Goal: Navigation & Orientation: Find specific page/section

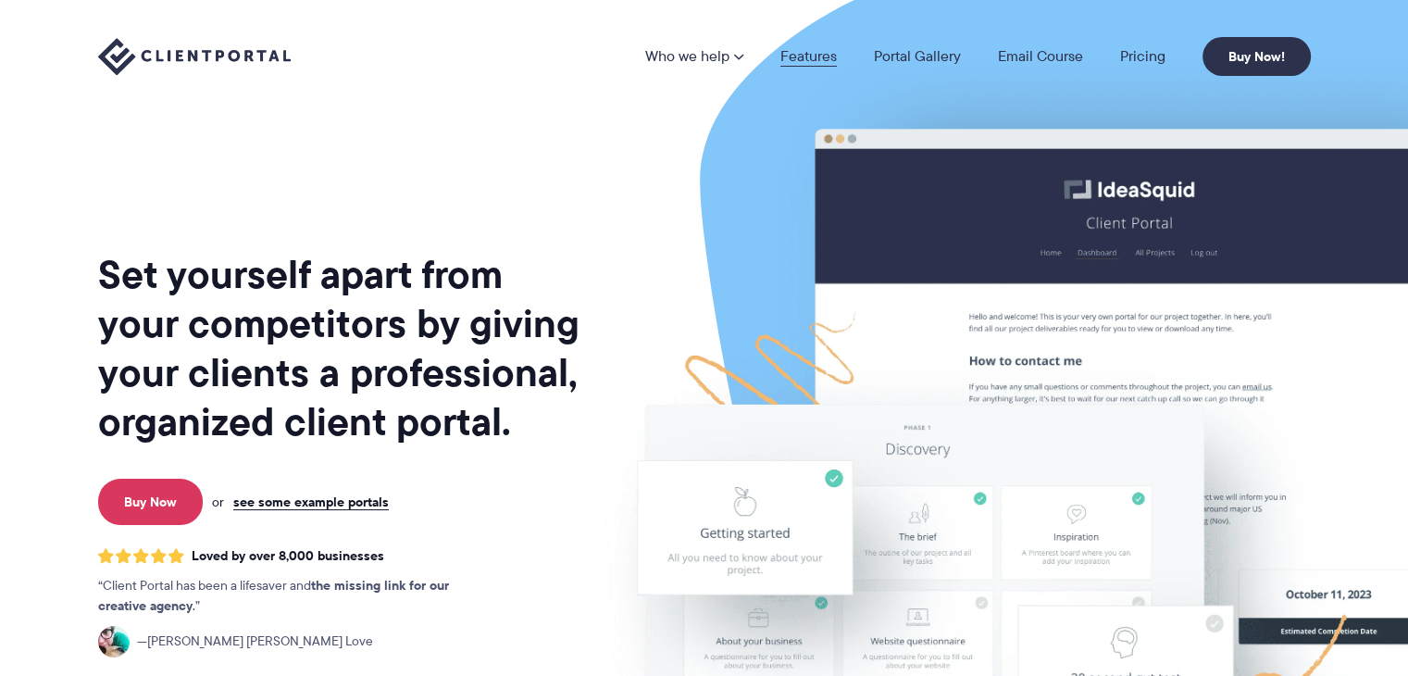
click at [811, 56] on link "Features" at bounding box center [808, 56] width 56 height 15
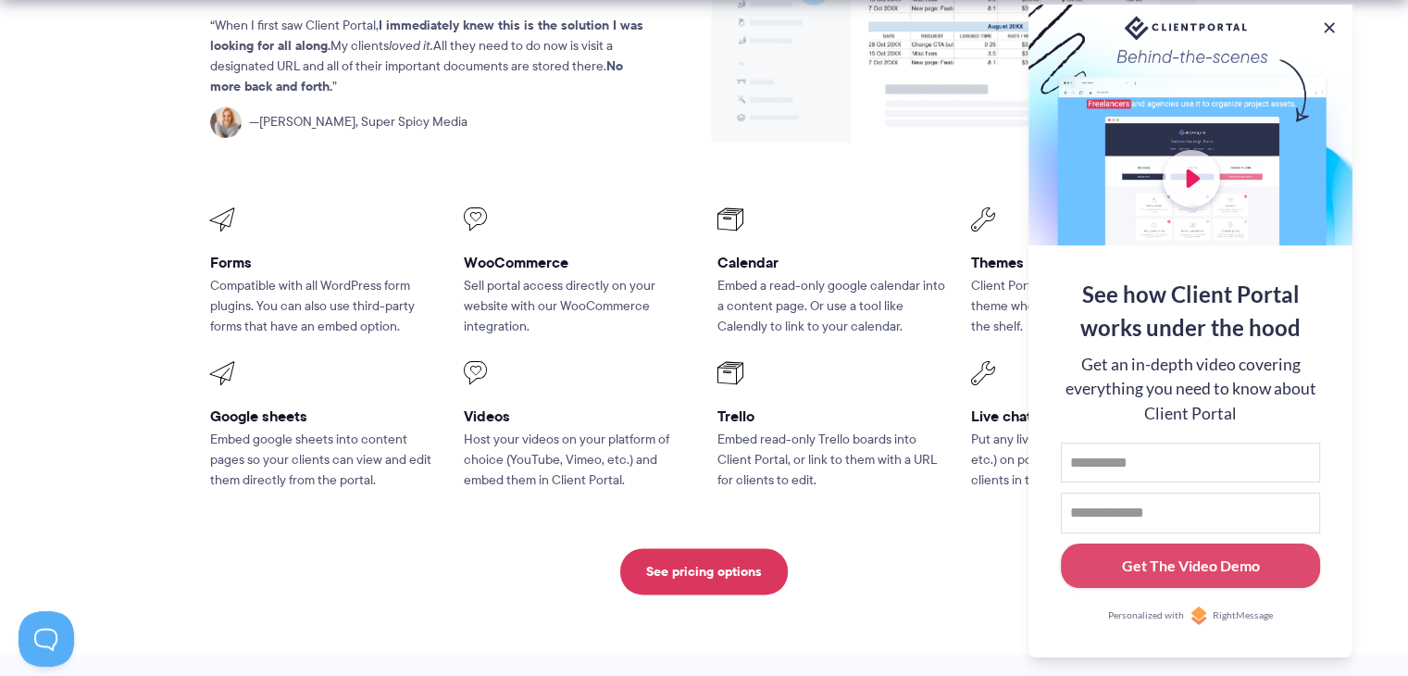
scroll to position [2442, 0]
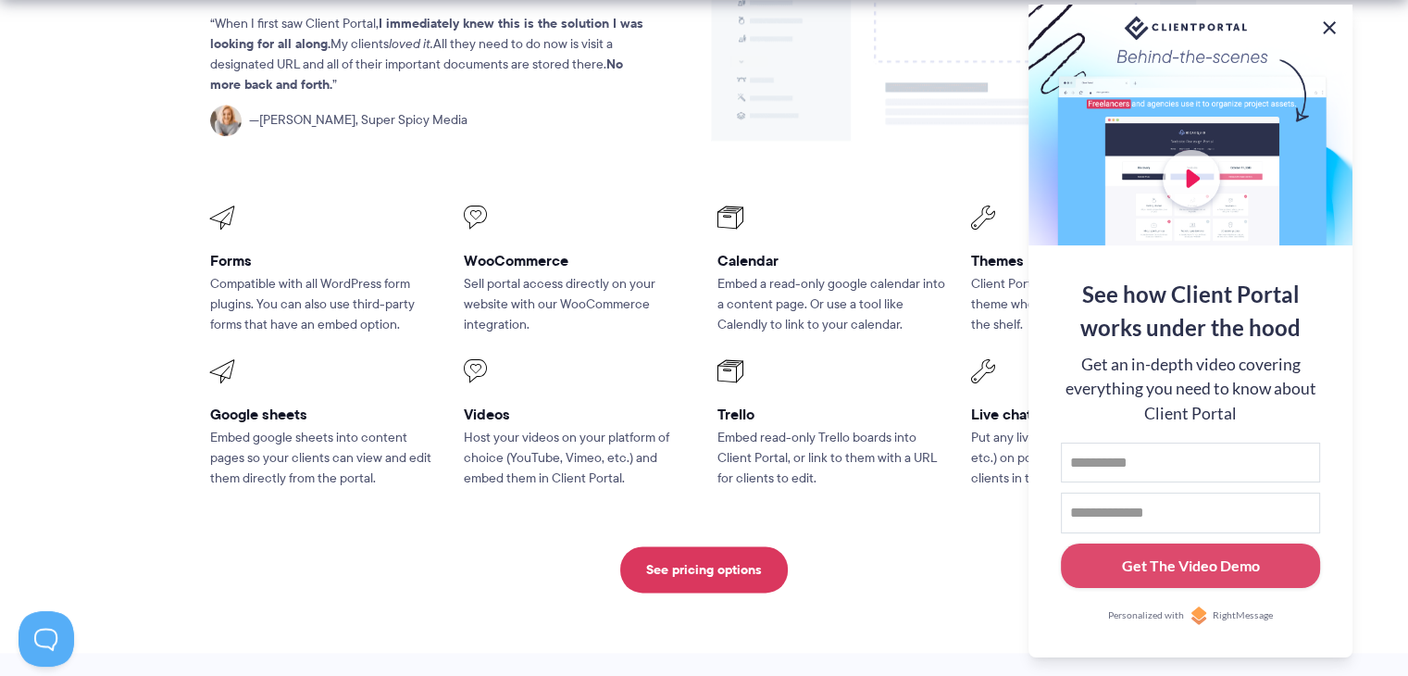
click at [1324, 31] on button at bounding box center [1329, 28] width 22 height 22
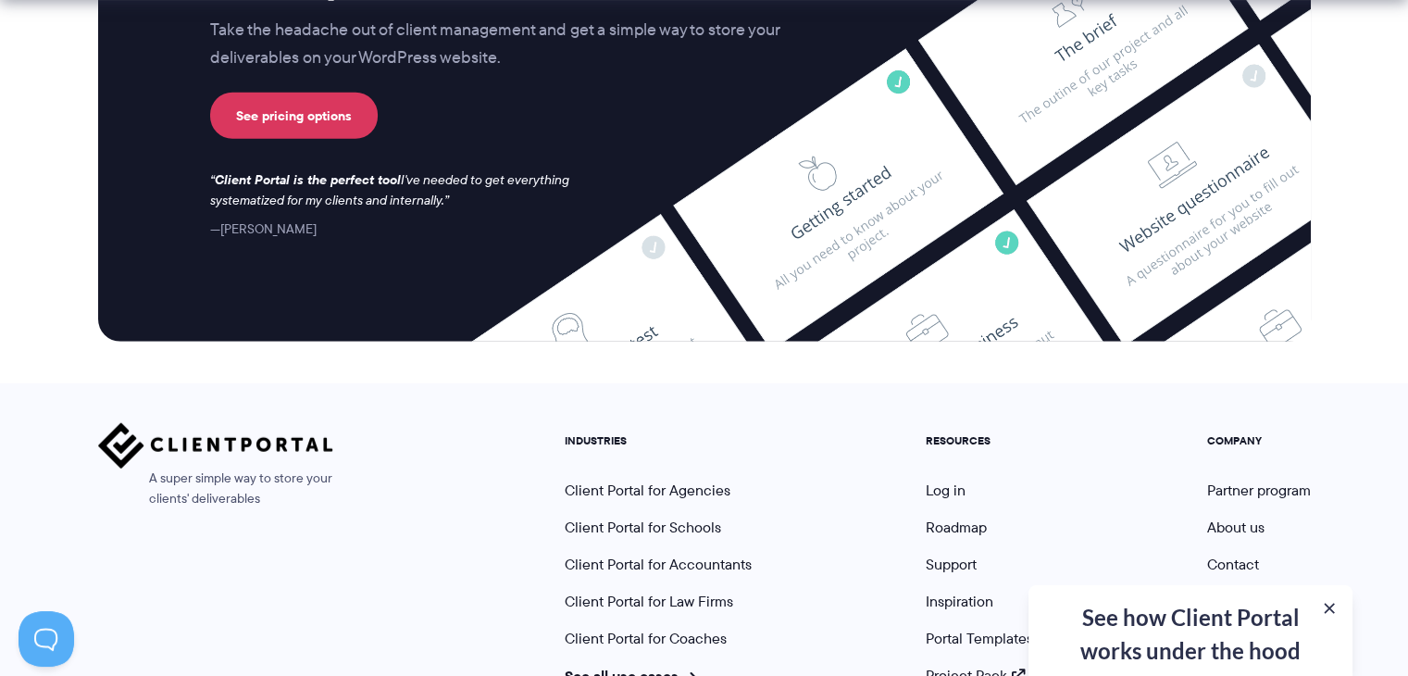
scroll to position [5041, 0]
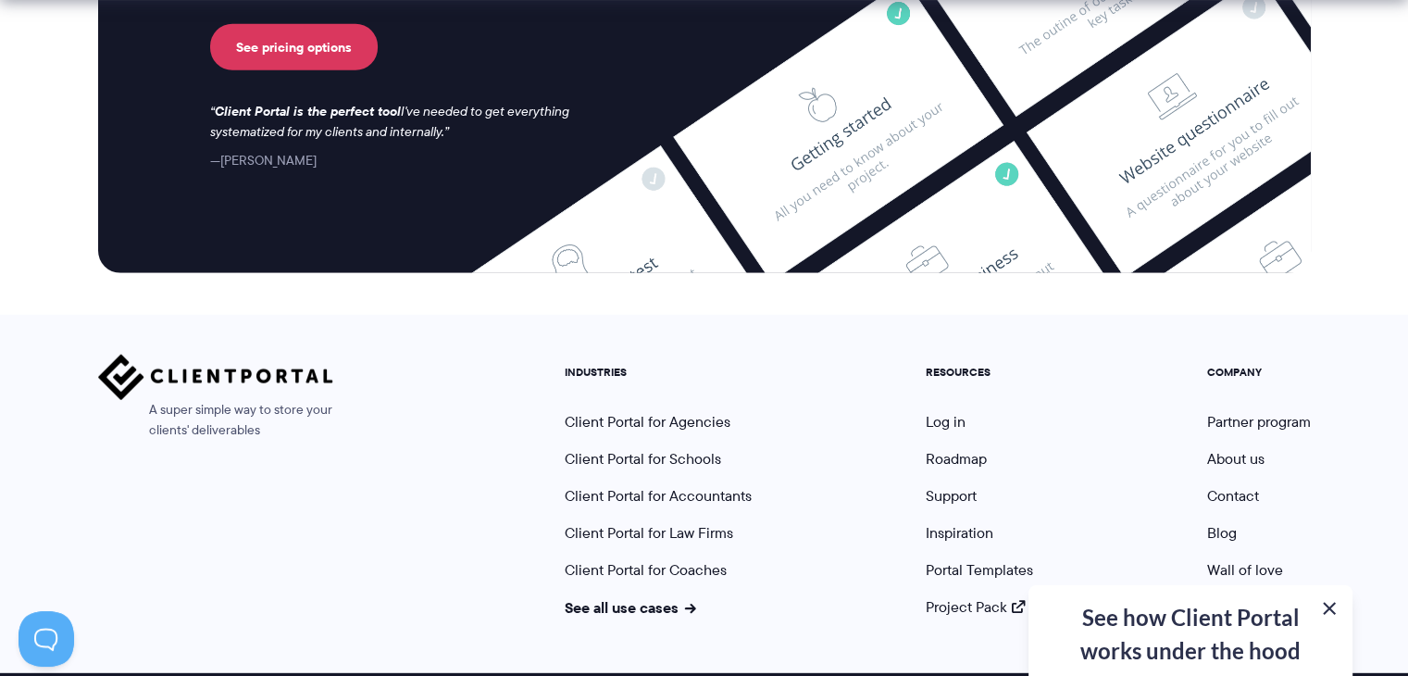
click at [1334, 611] on button at bounding box center [1329, 608] width 22 height 22
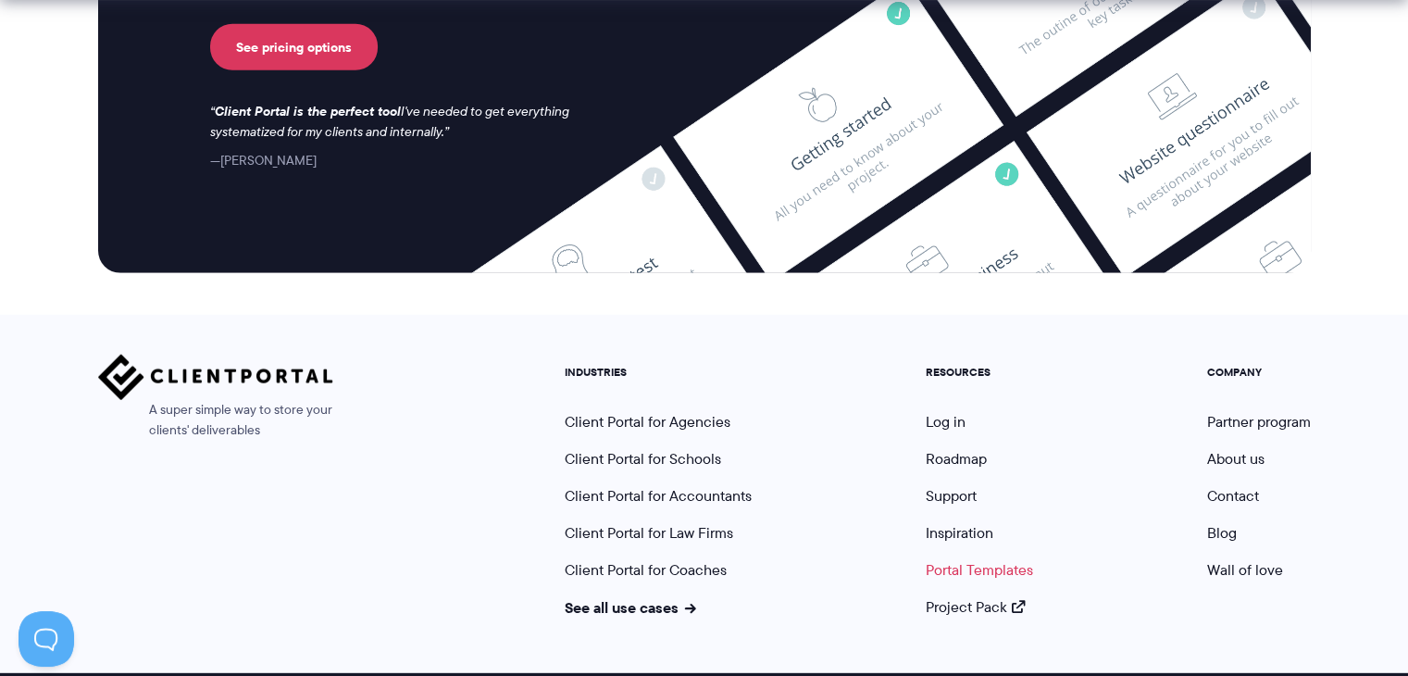
click at [970, 559] on link "Portal Templates" at bounding box center [979, 569] width 107 height 21
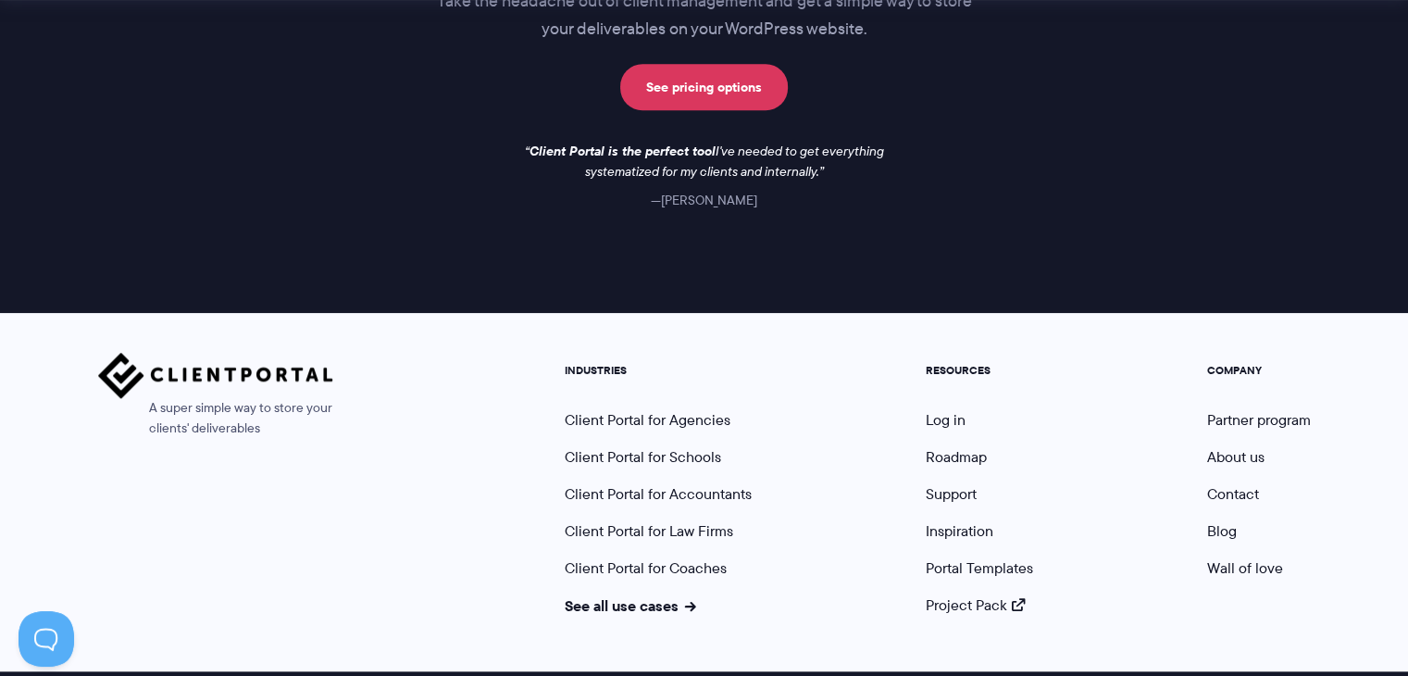
scroll to position [1774, 0]
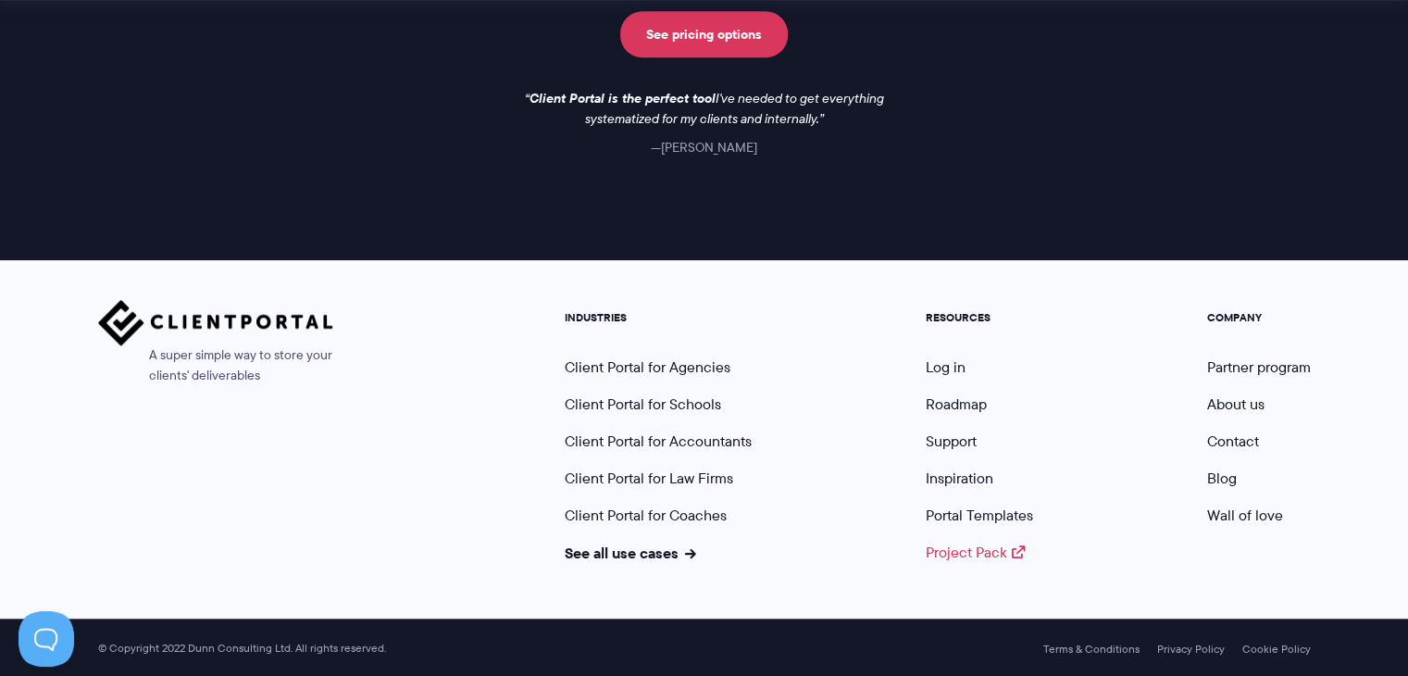
click at [957, 550] on link "Project Pack" at bounding box center [976, 552] width 100 height 21
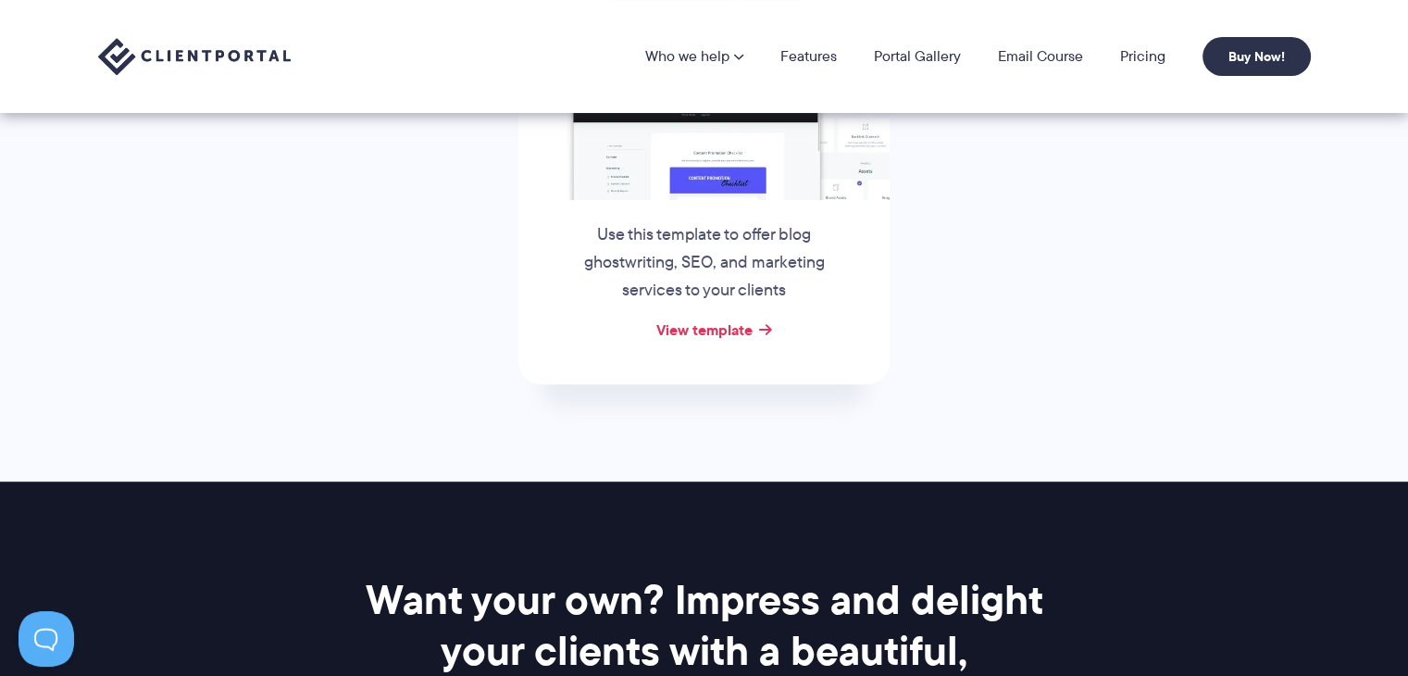
scroll to position [952, 0]
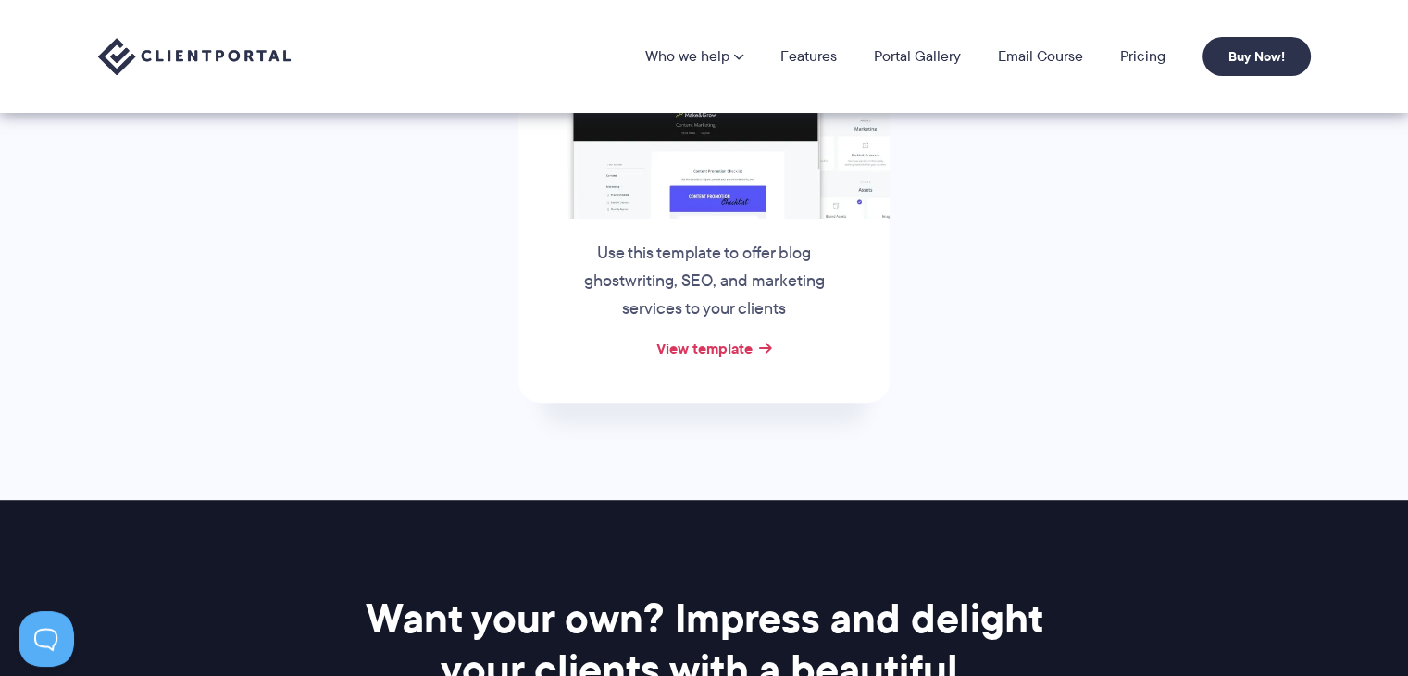
click at [234, 68] on img at bounding box center [194, 57] width 193 height 38
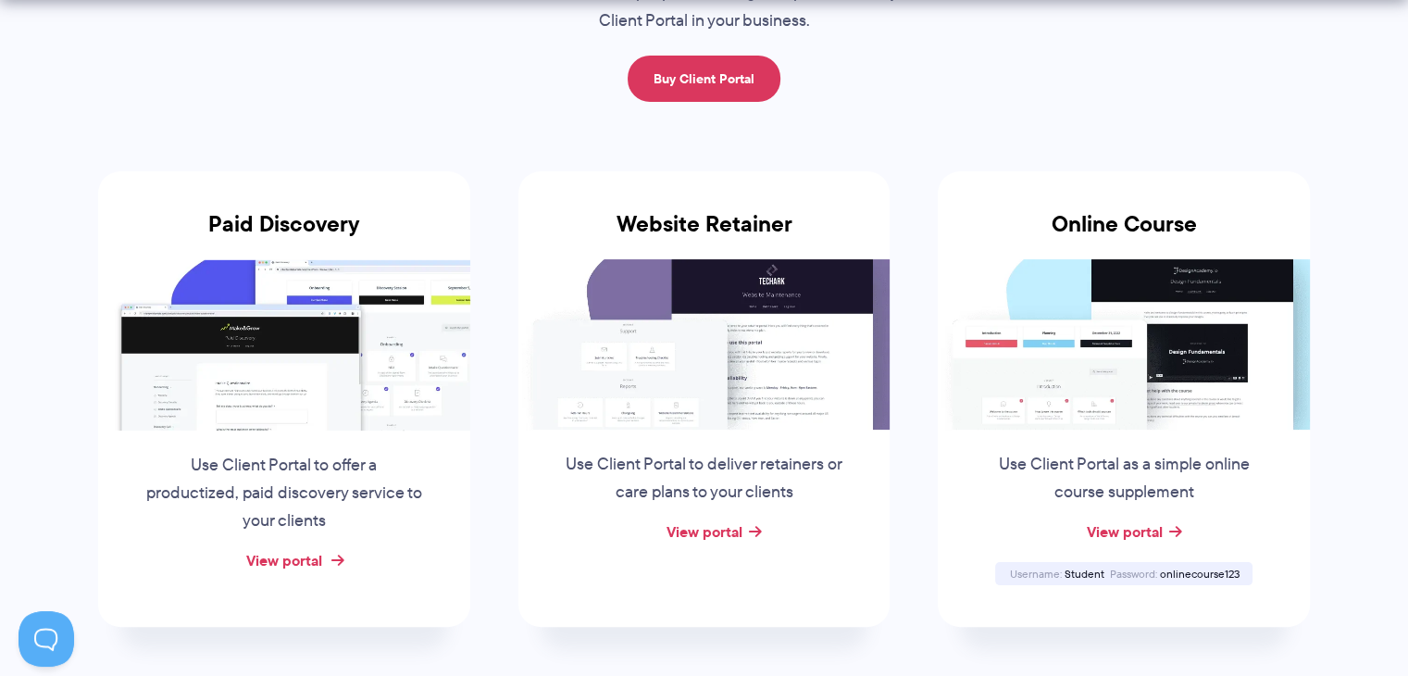
click at [286, 554] on link "View portal" at bounding box center [284, 560] width 76 height 22
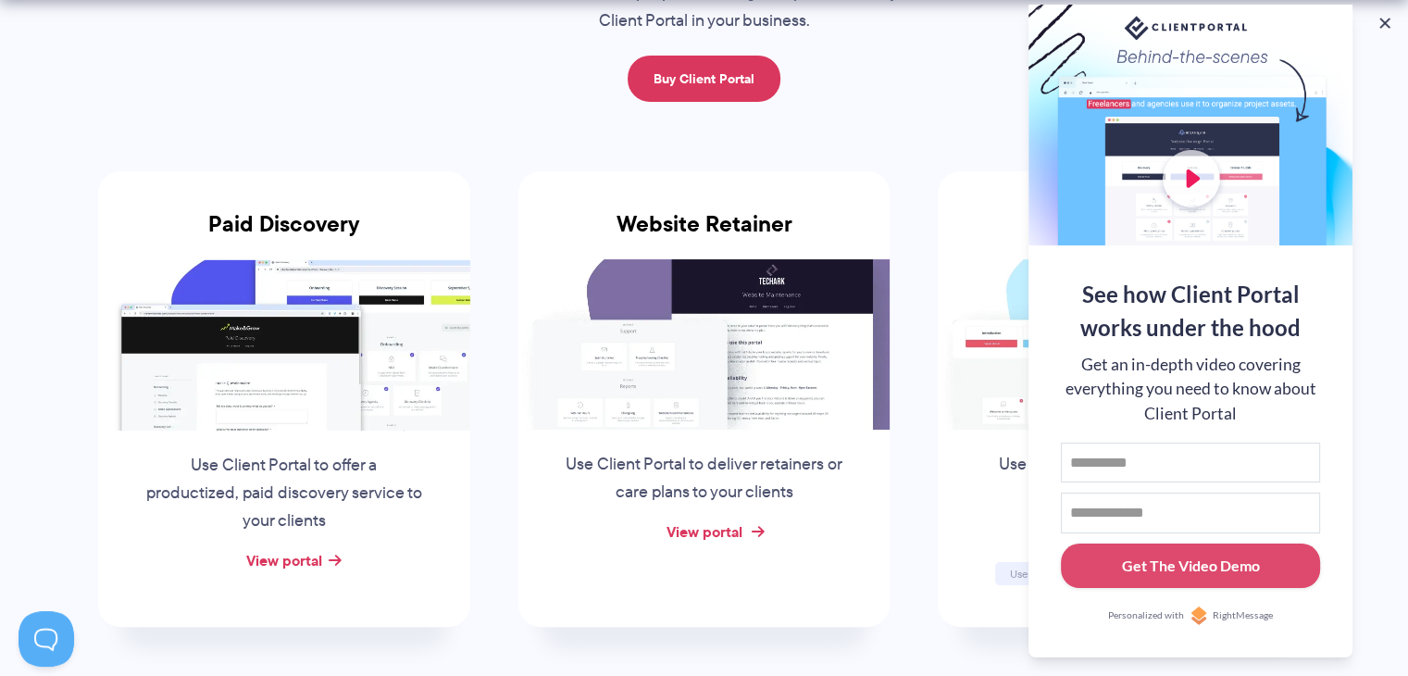
click at [672, 534] on link "View portal" at bounding box center [704, 531] width 76 height 22
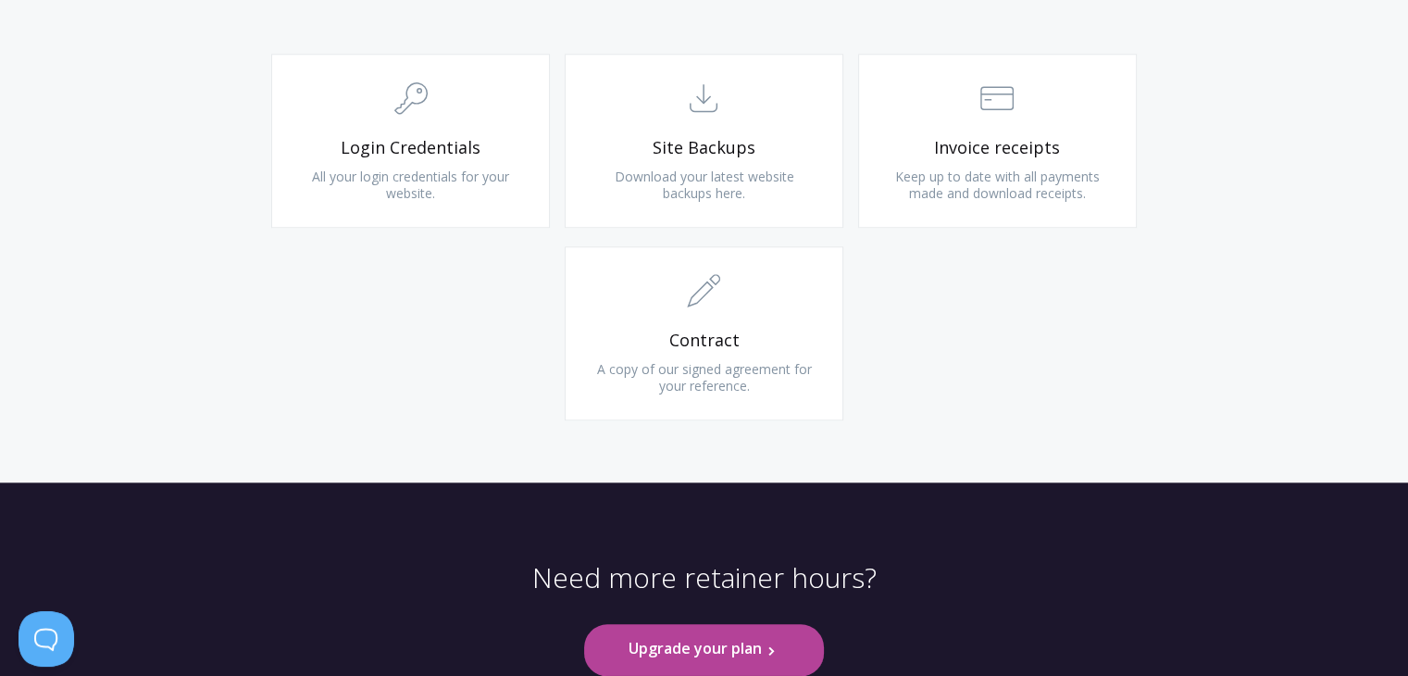
scroll to position [1838, 0]
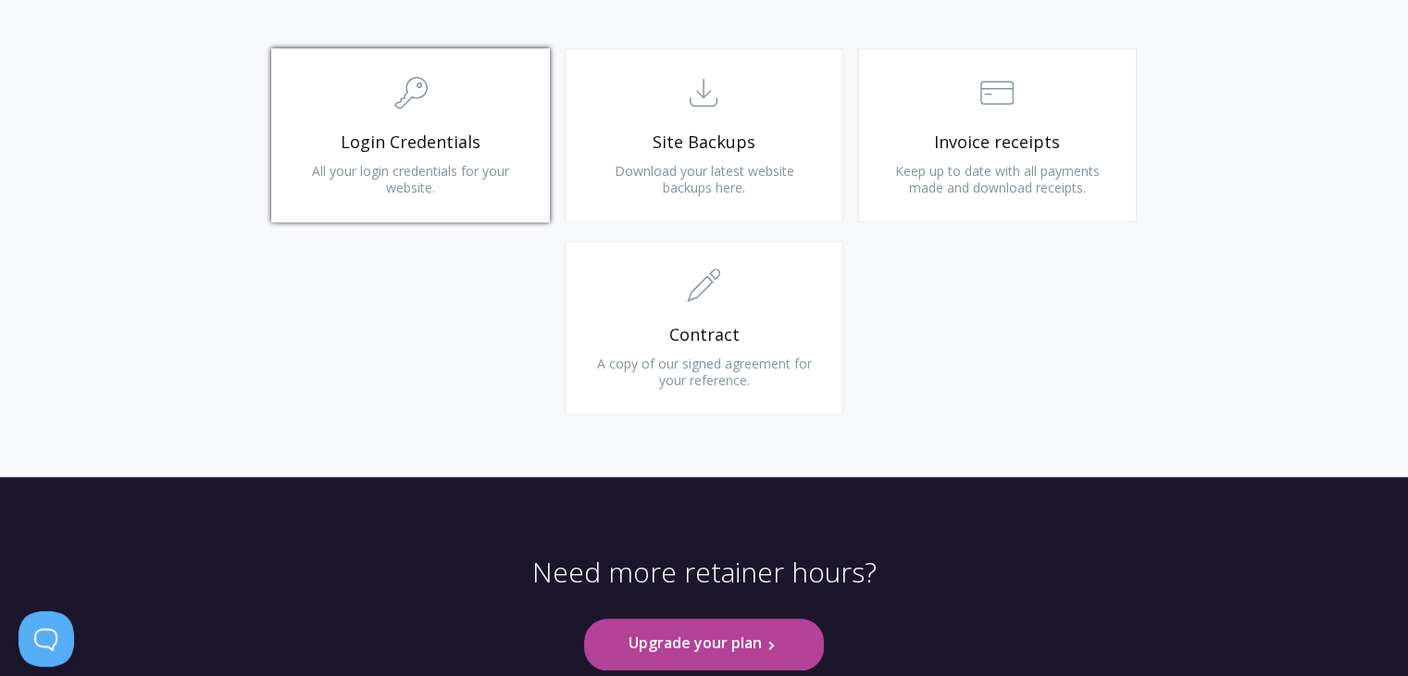
click at [367, 138] on span "Login Credentials" at bounding box center [410, 141] width 221 height 21
